Goal: Find contact information: Find contact information

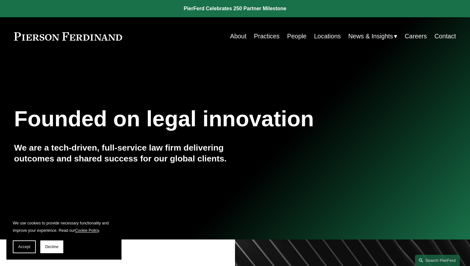
click at [269, 37] on link "Practices" at bounding box center [267, 36] width 26 height 12
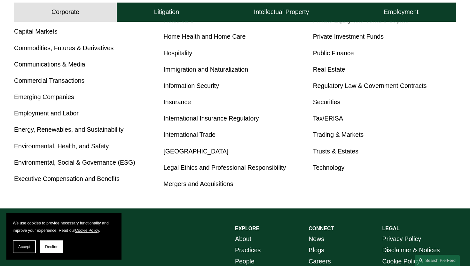
scroll to position [358, 0]
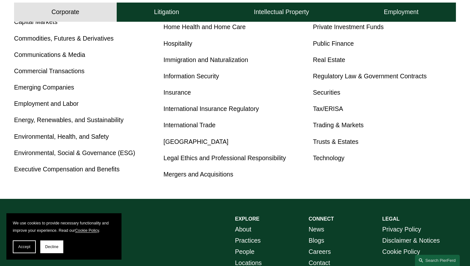
click at [33, 103] on link "Employment and Labor" at bounding box center [46, 103] width 65 height 7
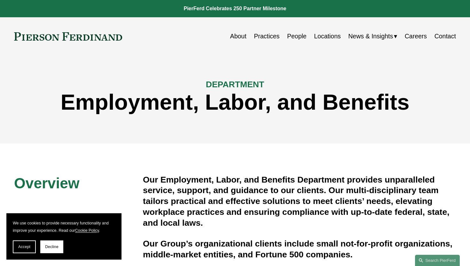
click at [469, 127] on div "DEPARTMENT Employment, Labor, and Benefits" at bounding box center [235, 99] width 470 height 57
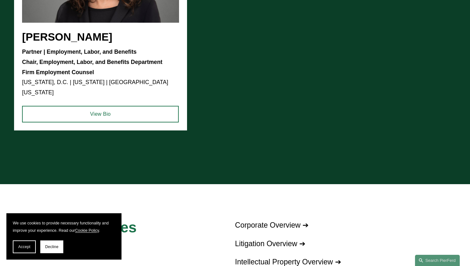
scroll to position [588, 0]
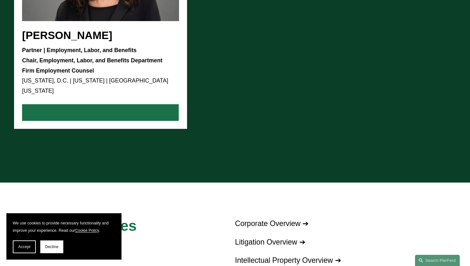
click at [104, 104] on link "View Bio" at bounding box center [100, 112] width 157 height 17
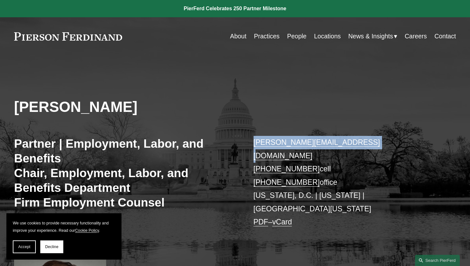
drag, startPoint x: 253, startPoint y: 136, endPoint x: 372, endPoint y: 144, distance: 120.0
click at [373, 144] on div "Amy Epstein Gluck Partner | Employment, Labor, and Benefits Chair, Employment, …" at bounding box center [235, 202] width 470 height 264
copy link "amy.epsteingluck@pierferd.com"
click at [295, 38] on link "People" at bounding box center [296, 36] width 19 height 12
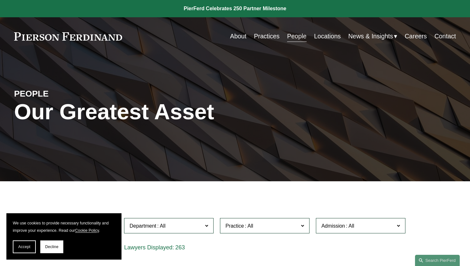
click at [469, 141] on div "PEOPLE Our Greatest Asset" at bounding box center [235, 118] width 470 height 95
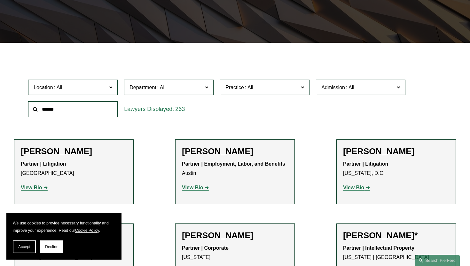
scroll to position [198, 0]
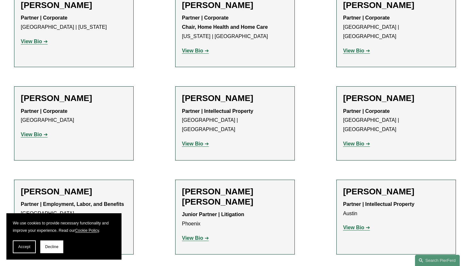
scroll to position [556, 0]
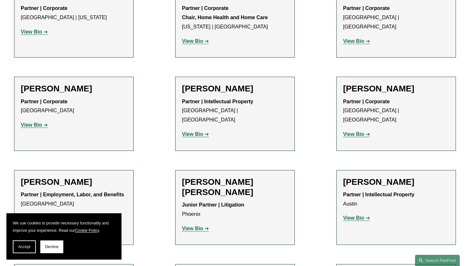
click at [41, 32] on strong "View Bio" at bounding box center [31, 31] width 21 height 5
click at [204, 39] on link "View Bio" at bounding box center [195, 40] width 27 height 5
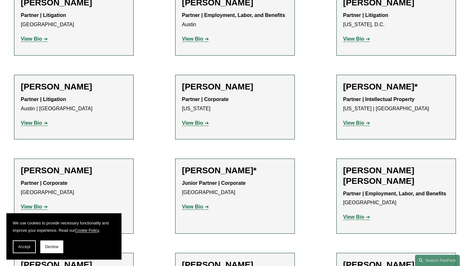
scroll to position [275, 0]
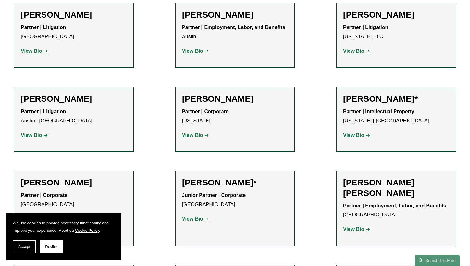
click at [362, 133] on strong "View Bio" at bounding box center [353, 134] width 21 height 5
click at [40, 136] on strong "View Bio" at bounding box center [31, 134] width 21 height 5
click at [45, 49] on link "View Bio" at bounding box center [34, 50] width 27 height 5
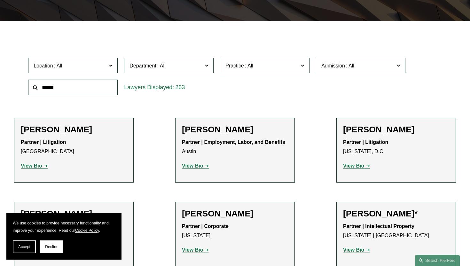
scroll to position [160, 0]
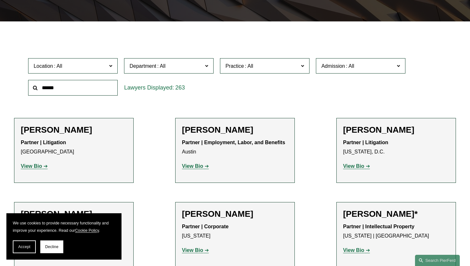
click at [362, 164] on strong "View Bio" at bounding box center [353, 165] width 21 height 5
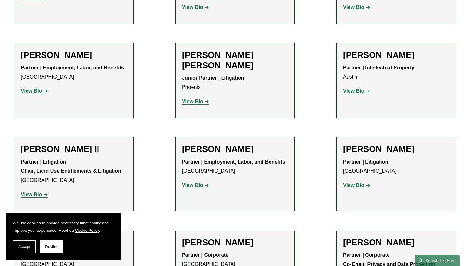
scroll to position [684, 0]
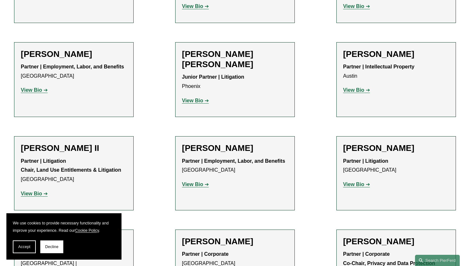
click at [43, 87] on link "View Bio" at bounding box center [34, 89] width 27 height 5
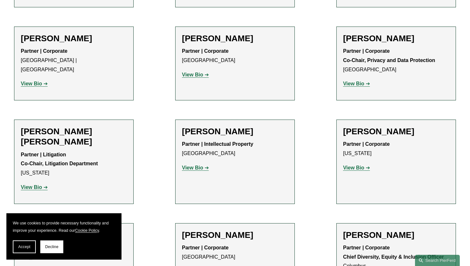
scroll to position [888, 0]
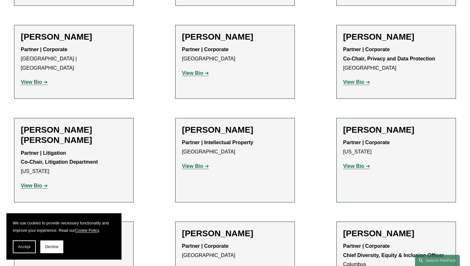
click at [44, 79] on link "View Bio" at bounding box center [34, 81] width 27 height 5
click at [195, 163] on strong "View Bio" at bounding box center [192, 165] width 21 height 5
click at [36, 183] on strong "View Bio" at bounding box center [31, 185] width 21 height 5
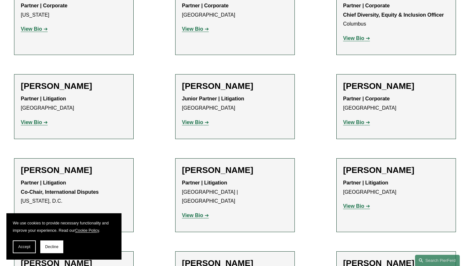
scroll to position [1131, 0]
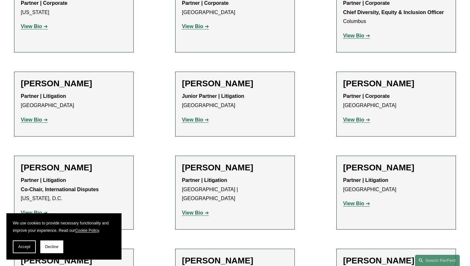
click at [42, 210] on link "View Bio" at bounding box center [34, 212] width 27 height 5
click at [359, 201] on strong "View Bio" at bounding box center [353, 203] width 21 height 5
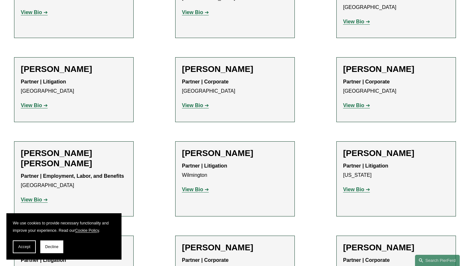
scroll to position [1437, 0]
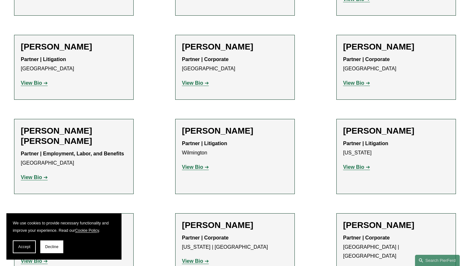
click at [201, 80] on strong "View Bio" at bounding box center [192, 82] width 21 height 5
click at [356, 164] on strong "View Bio" at bounding box center [353, 166] width 21 height 5
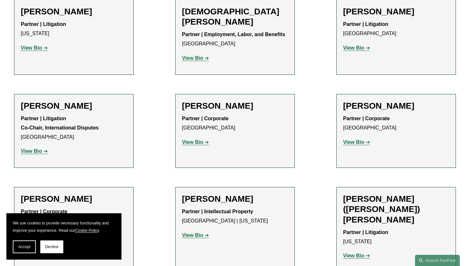
scroll to position [1846, 0]
click at [200, 139] on strong "View Bio" at bounding box center [192, 141] width 21 height 5
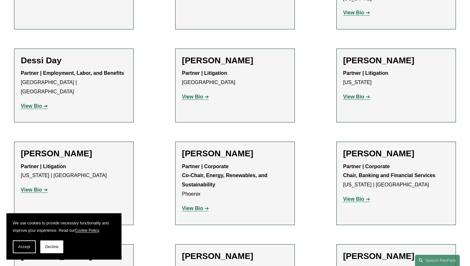
scroll to position [2089, 0]
click at [360, 196] on strong "View Bio" at bounding box center [353, 198] width 21 height 5
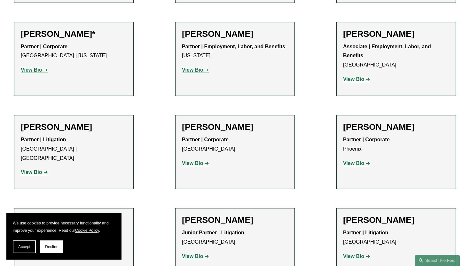
scroll to position [2817, 0]
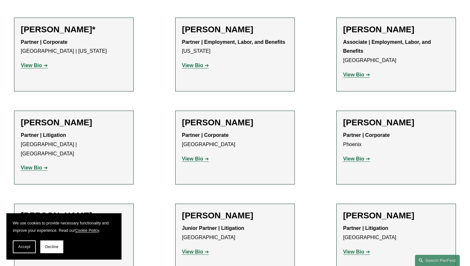
click at [34, 249] on strong "View Bio" at bounding box center [31, 251] width 21 height 5
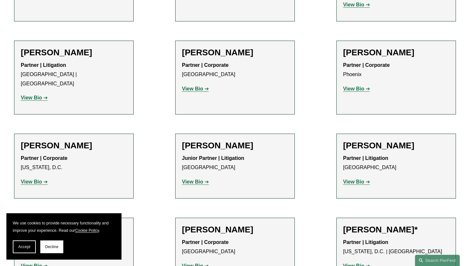
scroll to position [2894, 0]
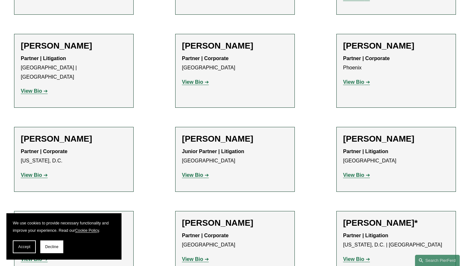
click at [355, 172] on strong "View Bio" at bounding box center [353, 174] width 21 height 5
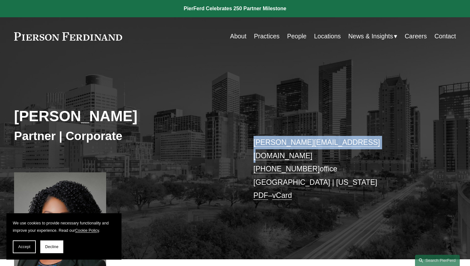
drag, startPoint x: 250, startPoint y: 125, endPoint x: 354, endPoint y: 148, distance: 106.0
click at [354, 147] on div "Priscilla Arthus Partner | Corporate priscilla.arthus@pierferd.com +1.832.554.2…" at bounding box center [235, 165] width 470 height 190
copy link "priscilla.arthus@pierferd.com"
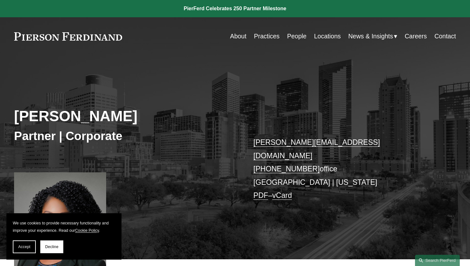
click at [275, 81] on div "Priscilla Arthus Partner | Corporate priscilla.arthus@pierferd.com +1.832.554.2…" at bounding box center [235, 165] width 470 height 190
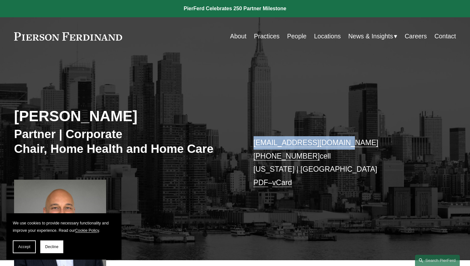
drag, startPoint x: 257, startPoint y: 130, endPoint x: 340, endPoint y: 142, distance: 84.0
click at [340, 142] on div "[PERSON_NAME] Partner | Corporate Chair, Home Health and Home Care [EMAIL_ADDRE…" at bounding box center [235, 165] width 470 height 191
copy link "[EMAIL_ADDRESS][DOMAIN_NAME]"
click at [433, 114] on div "[PERSON_NAME] Partner | Corporate Chair, Home Health and Home Care [EMAIL_ADDRE…" at bounding box center [235, 165] width 470 height 191
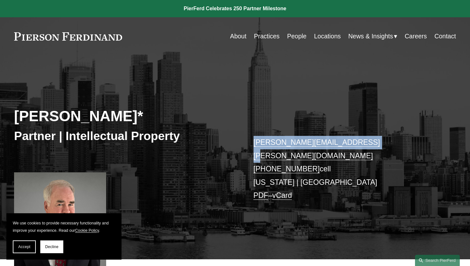
drag, startPoint x: 249, startPoint y: 130, endPoint x: 363, endPoint y: 141, distance: 115.2
click at [364, 142] on div "Jeffrey Ambroziak* Partner | Intellectual Property jeffrey.ambroziak@pierferd.c…" at bounding box center [235, 165] width 470 height 190
copy link "jeffrey.ambroziak@pierferd.com"
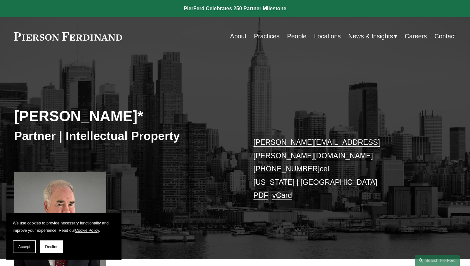
click at [277, 83] on div "Jeffrey Ambroziak* Partner | Intellectual Property jeffrey.ambroziak@pierferd.c…" at bounding box center [235, 165] width 470 height 190
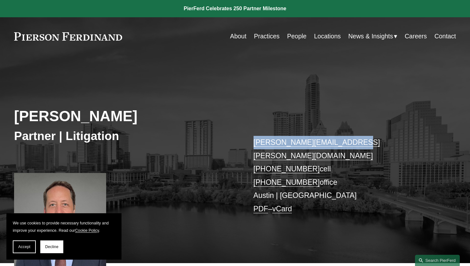
drag, startPoint x: 252, startPoint y: 134, endPoint x: 350, endPoint y: 140, distance: 98.0
click at [350, 140] on div "[PERSON_NAME] Partner | Litigation [PERSON_NAME][EMAIL_ADDRESS][PERSON_NAME][DO…" at bounding box center [235, 166] width 470 height 193
copy link "[PERSON_NAME][EMAIL_ADDRESS][PERSON_NAME][DOMAIN_NAME]"
click at [382, 103] on div "[PERSON_NAME] Partner | Litigation [PERSON_NAME][EMAIL_ADDRESS][PERSON_NAME][DO…" at bounding box center [235, 166] width 470 height 193
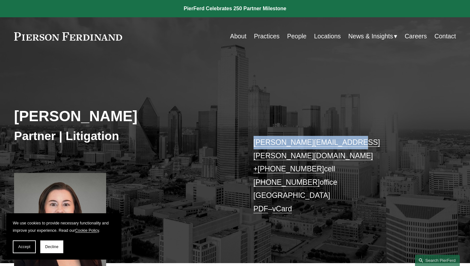
drag, startPoint x: 248, startPoint y: 140, endPoint x: 352, endPoint y: 140, distance: 104.8
click at [352, 140] on div "[PERSON_NAME] Partner | Litigation [PERSON_NAME][EMAIL_ADDRESS][PERSON_NAME][DO…" at bounding box center [235, 166] width 470 height 193
copy link "[PERSON_NAME][EMAIL_ADDRESS][PERSON_NAME][DOMAIN_NAME]"
click at [360, 80] on div "[PERSON_NAME] Partner | Litigation [PERSON_NAME][EMAIL_ADDRESS][PERSON_NAME][DO…" at bounding box center [235, 166] width 470 height 193
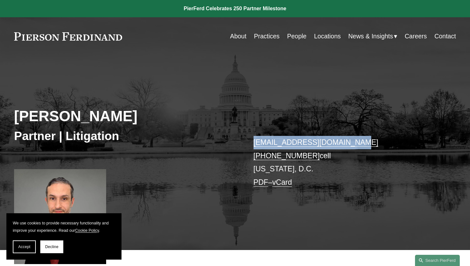
drag, startPoint x: 253, startPoint y: 132, endPoint x: 350, endPoint y: 141, distance: 98.2
click at [351, 142] on div "Kamel Aitelaj Partner | Litigation kamel.aitelaj@pierferd.com +1.301.775.3657 c…" at bounding box center [235, 160] width 470 height 180
copy link "kamel.aitelaj@pierferd.com"
click at [446, 123] on div "Kamel Aitelaj Partner | Litigation kamel.aitelaj@pierferd.com +1.301.775.3657 c…" at bounding box center [235, 160] width 470 height 180
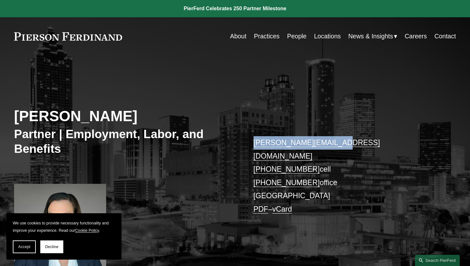
drag, startPoint x: 253, startPoint y: 134, endPoint x: 349, endPoint y: 142, distance: 96.1
click at [349, 142] on div "Sara J. Bass Partner | Employment, Labor, and Benefits sara.bass@pierferd.com +…" at bounding box center [235, 171] width 470 height 203
copy link "sara.bass@pierferd.com"
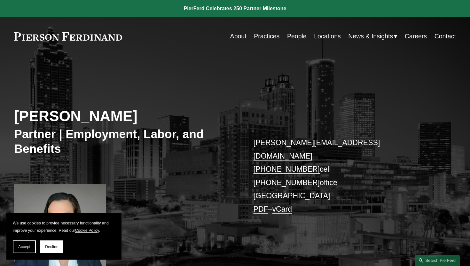
click at [208, 77] on div "Sara J. Bass Partner | Employment, Labor, and Benefits sara.bass@pierferd.com +…" at bounding box center [235, 171] width 470 height 203
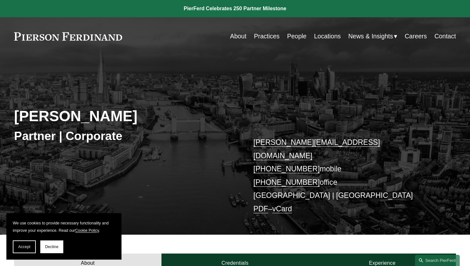
click at [384, 119] on div "[PERSON_NAME] Partner | Corporate [PERSON_NAME][EMAIL_ADDRESS][DOMAIN_NAME] [PH…" at bounding box center [235, 152] width 470 height 165
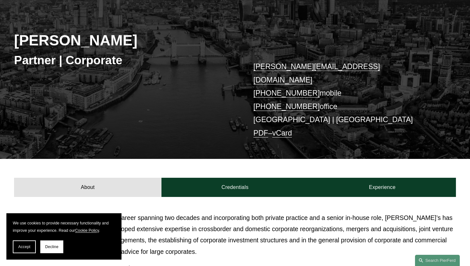
scroll to position [77, 0]
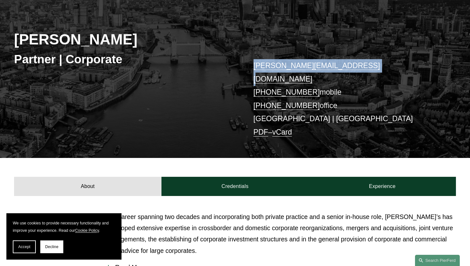
drag, startPoint x: 252, startPoint y: 56, endPoint x: 365, endPoint y: 64, distance: 113.3
click at [365, 64] on div "Leiza Bladd-Symms Partner | Corporate leiza.bladdsymms@pierferd.com +44 79 1962…" at bounding box center [235, 75] width 470 height 165
copy link "leiza.bladdsymms@pierferd.com"
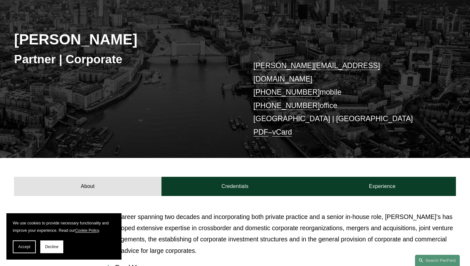
click at [239, 39] on div "Leiza Bladd-Symms Partner | Corporate leiza.bladdsymms@pierferd.com +44 79 1962…" at bounding box center [235, 75] width 470 height 165
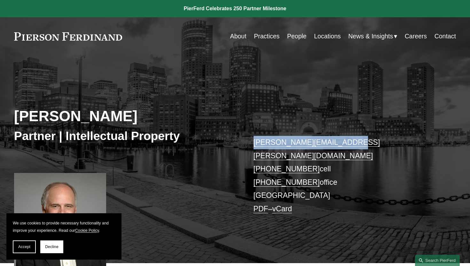
drag, startPoint x: 253, startPoint y: 131, endPoint x: 349, endPoint y: 142, distance: 96.4
click at [349, 142] on div "[PERSON_NAME] Partner | Intellectual Property [PERSON_NAME][EMAIL_ADDRESS][PERS…" at bounding box center [235, 166] width 470 height 193
copy link "[PERSON_NAME][EMAIL_ADDRESS][PERSON_NAME][DOMAIN_NAME]"
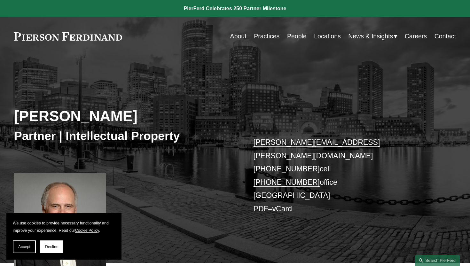
click at [261, 91] on div "[PERSON_NAME] Partner | Intellectual Property [PERSON_NAME][EMAIL_ADDRESS][PERS…" at bounding box center [235, 166] width 470 height 193
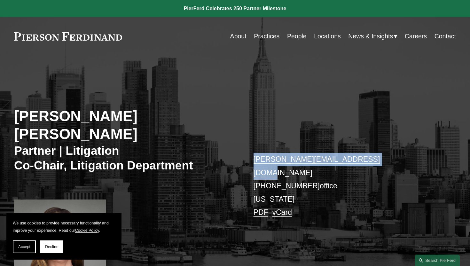
drag, startPoint x: 252, startPoint y: 136, endPoint x: 374, endPoint y: 144, distance: 121.7
click at [374, 144] on div "[PERSON_NAME] [PERSON_NAME] Partner | Litigation Co-Chair, Litigation Departmen…" at bounding box center [235, 178] width 470 height 216
copy link "[PERSON_NAME][EMAIL_ADDRESS][DOMAIN_NAME]"
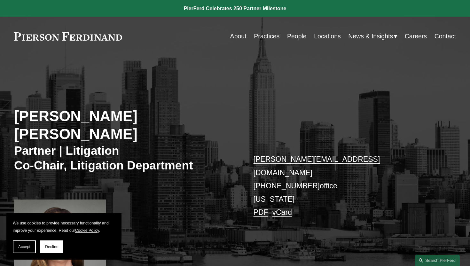
click at [273, 88] on div "[PERSON_NAME] [PERSON_NAME] Partner | Litigation Co-Chair, Litigation Departmen…" at bounding box center [235, 178] width 470 height 216
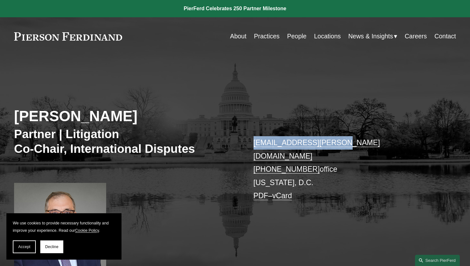
drag, startPoint x: 258, startPoint y: 134, endPoint x: 349, endPoint y: 149, distance: 92.7
click at [349, 149] on div "[PERSON_NAME] Partner | Litigation Co-Chair, International Disputes [EMAIL_ADDR…" at bounding box center [235, 169] width 470 height 199
copy link "[EMAIL_ADDRESS][PERSON_NAME][DOMAIN_NAME]"
click at [437, 130] on div "[PERSON_NAME] Partner | Litigation Co-Chair, International Disputes [EMAIL_ADDR…" at bounding box center [235, 169] width 470 height 199
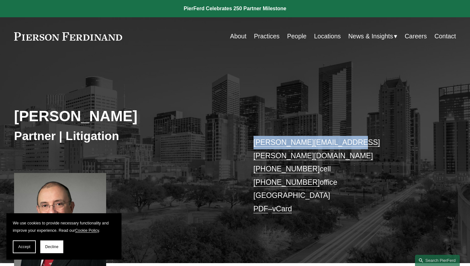
drag, startPoint x: 253, startPoint y: 132, endPoint x: 351, endPoint y: 143, distance: 99.1
click at [351, 143] on div "[PERSON_NAME] Partner | Litigation [PERSON_NAME][EMAIL_ADDRESS][PERSON_NAME][DO…" at bounding box center [235, 166] width 470 height 193
copy link "[PERSON_NAME][EMAIL_ADDRESS][PERSON_NAME][DOMAIN_NAME]"
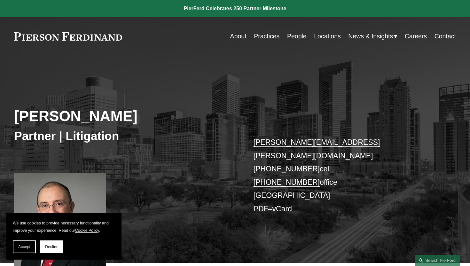
click at [236, 78] on div "Randy Burton Partner | Litigation randy.burton@pierferd.com +1.713.376.4902 cel…" at bounding box center [235, 166] width 470 height 193
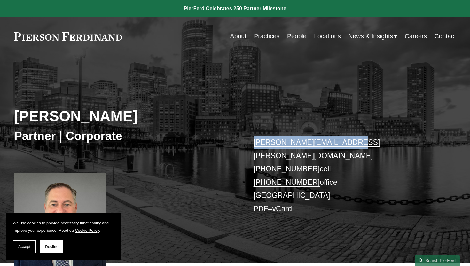
drag, startPoint x: 249, startPoint y: 130, endPoint x: 339, endPoint y: 141, distance: 90.1
click at [339, 141] on div "Peter J. Cahill Partner | Corporate peter.cahill@pierferd.com +1.781.915.4058 c…" at bounding box center [235, 166] width 470 height 193
copy link "peter.cahill@pierferd.com"
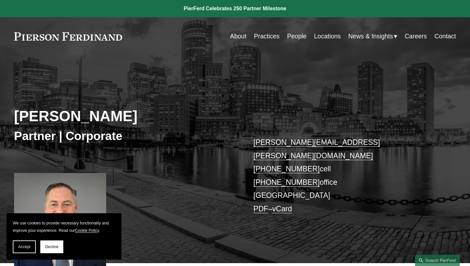
click at [245, 78] on div "Peter J. Cahill Partner | Corporate peter.cahill@pierferd.com +1.781.915.4058 c…" at bounding box center [235, 166] width 470 height 193
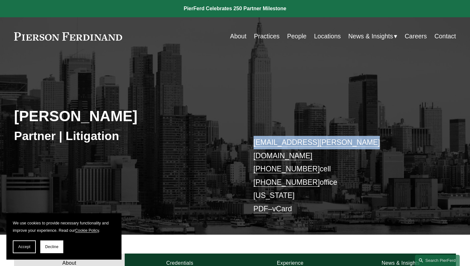
drag, startPoint x: 250, startPoint y: 132, endPoint x: 348, endPoint y: 138, distance: 98.2
click at [349, 139] on div "[PERSON_NAME] Partner | Litigation [EMAIL_ADDRESS][PERSON_NAME][DOMAIN_NAME] [P…" at bounding box center [235, 152] width 470 height 165
copy link "[EMAIL_ADDRESS][PERSON_NAME][DOMAIN_NAME]"
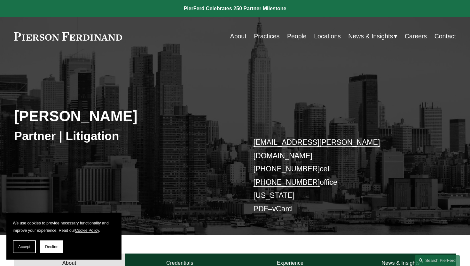
click at [253, 83] on div "[PERSON_NAME] Partner | Litigation [EMAIL_ADDRESS][PERSON_NAME][DOMAIN_NAME] [P…" at bounding box center [235, 152] width 470 height 165
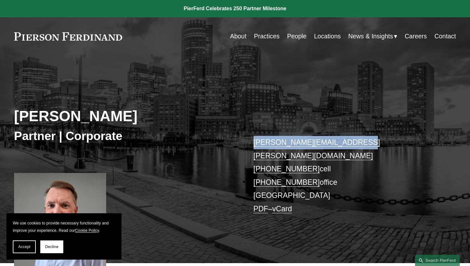
drag, startPoint x: 256, startPoint y: 134, endPoint x: 357, endPoint y: 146, distance: 101.9
click at [357, 146] on div "[PERSON_NAME] Partner | Corporate [PERSON_NAME][EMAIL_ADDRESS][PERSON_NAME][DOM…" at bounding box center [235, 166] width 470 height 193
copy link "[PERSON_NAME][EMAIL_ADDRESS][PERSON_NAME][DOMAIN_NAME]"
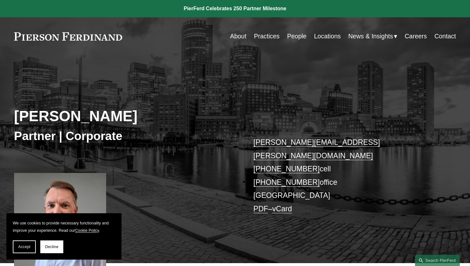
click at [262, 65] on div "[PERSON_NAME] Partner | Corporate [PERSON_NAME][EMAIL_ADDRESS][PERSON_NAME][DOM…" at bounding box center [235, 159] width 470 height 208
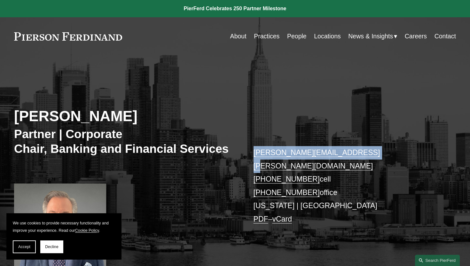
drag, startPoint x: 254, startPoint y: 143, endPoint x: 377, endPoint y: 150, distance: 122.9
click at [377, 150] on div "[PERSON_NAME] Partner | Corporate Chair, Banking and Financial Services [PERSON…" at bounding box center [235, 171] width 470 height 203
copy link "[PERSON_NAME][EMAIL_ADDRESS][PERSON_NAME][DOMAIN_NAME]"
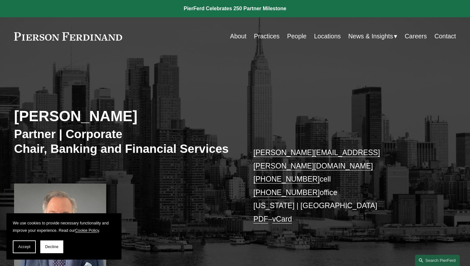
click at [221, 75] on div "[PERSON_NAME] Partner | Corporate Chair, Banking and Financial Services [PERSON…" at bounding box center [235, 171] width 470 height 203
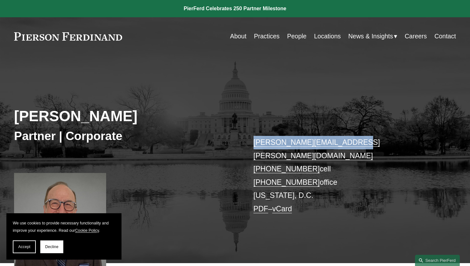
drag, startPoint x: 253, startPoint y: 137, endPoint x: 339, endPoint y: 139, distance: 86.6
click at [341, 140] on div "Philip S. Gallas Partner | Corporate philip.gallas@pierferd.com +1.816.401.9622…" at bounding box center [235, 166] width 470 height 193
copy link "philip.gallas@pierferd.com"
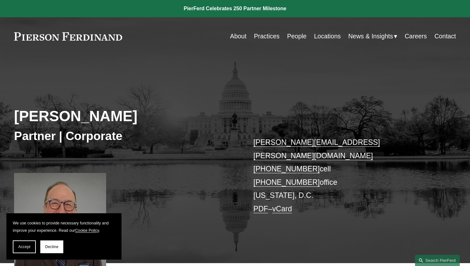
click at [155, 50] on div "Skip to Content About Practices People Locations" at bounding box center [235, 36] width 470 height 38
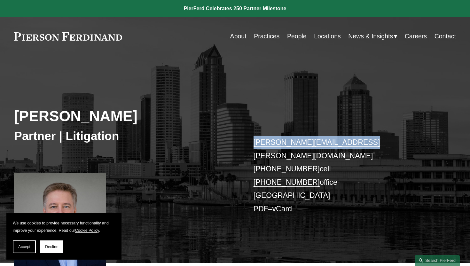
drag, startPoint x: 252, startPoint y: 134, endPoint x: 361, endPoint y: 146, distance: 108.9
click at [361, 146] on div "Charles Geitner Partner | Litigation charles.geitner@pierferd.com +1.813.727.31…" at bounding box center [235, 166] width 470 height 193
copy link "charles.geitner@pierferd.com"
